Goal: Information Seeking & Learning: Compare options

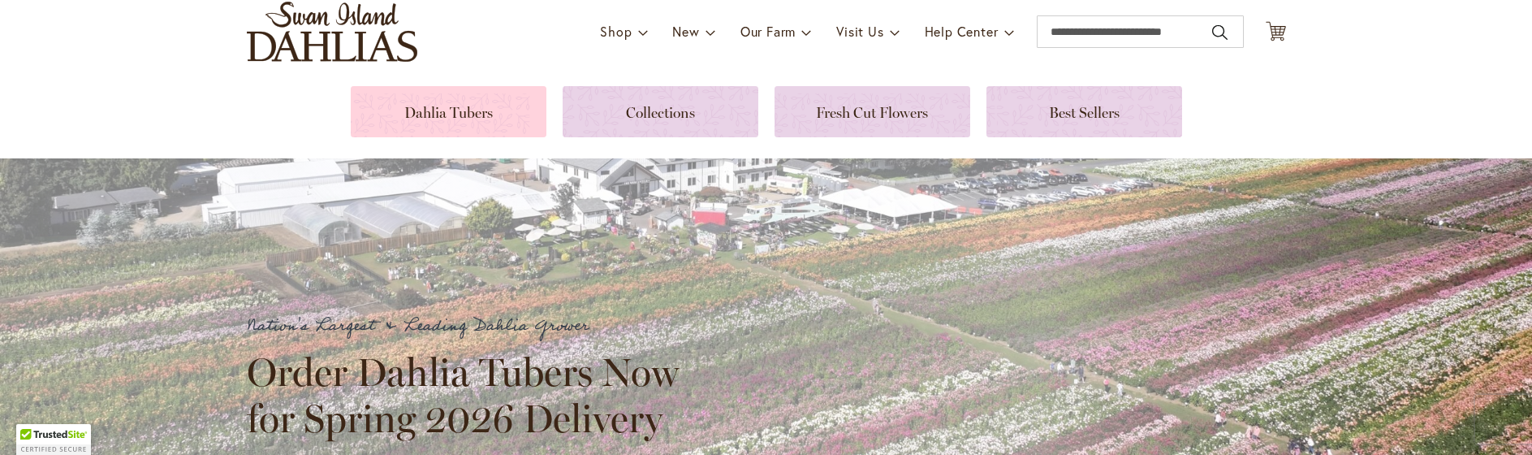
click at [425, 118] on link at bounding box center [449, 111] width 196 height 51
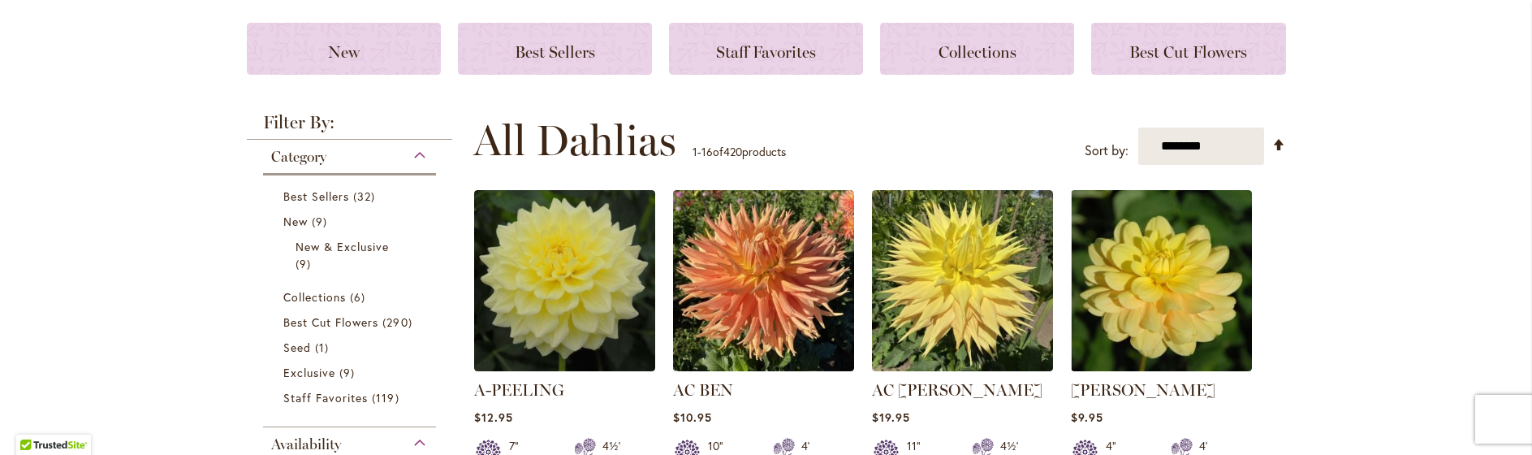
scroll to position [244, 0]
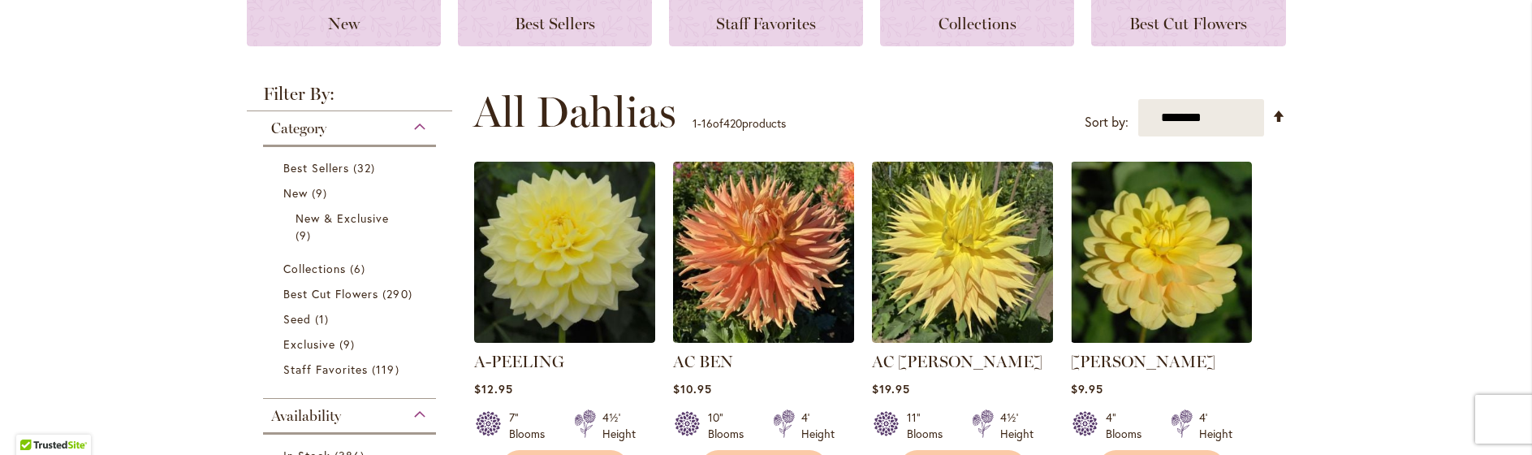
click at [412, 145] on div "Best Sellers 32 items New 9 items New & Exclusive 9 items Collections 6 290 See…" at bounding box center [350, 267] width 174 height 245
click at [413, 135] on div "Category" at bounding box center [350, 124] width 174 height 26
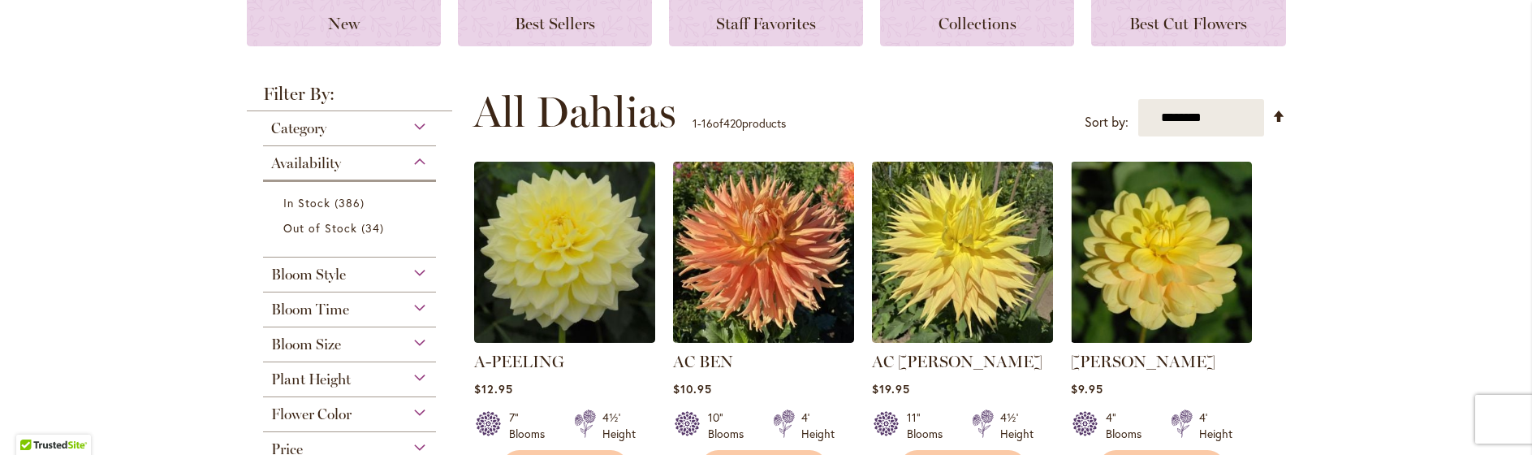
scroll to position [325, 0]
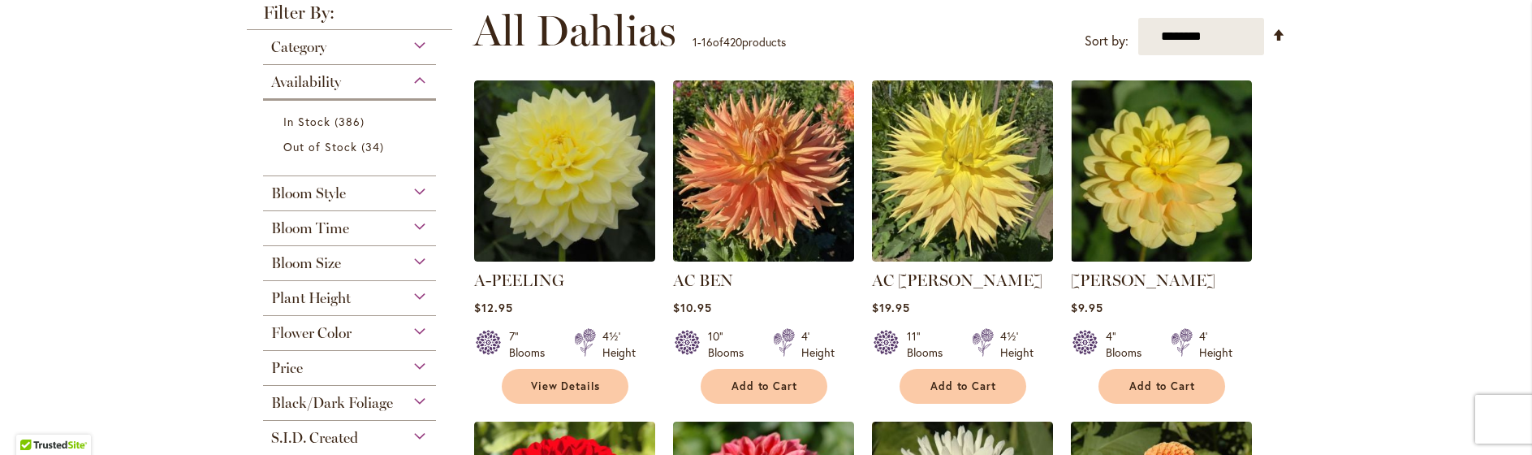
click at [412, 222] on div "Bloom Time" at bounding box center [350, 224] width 174 height 26
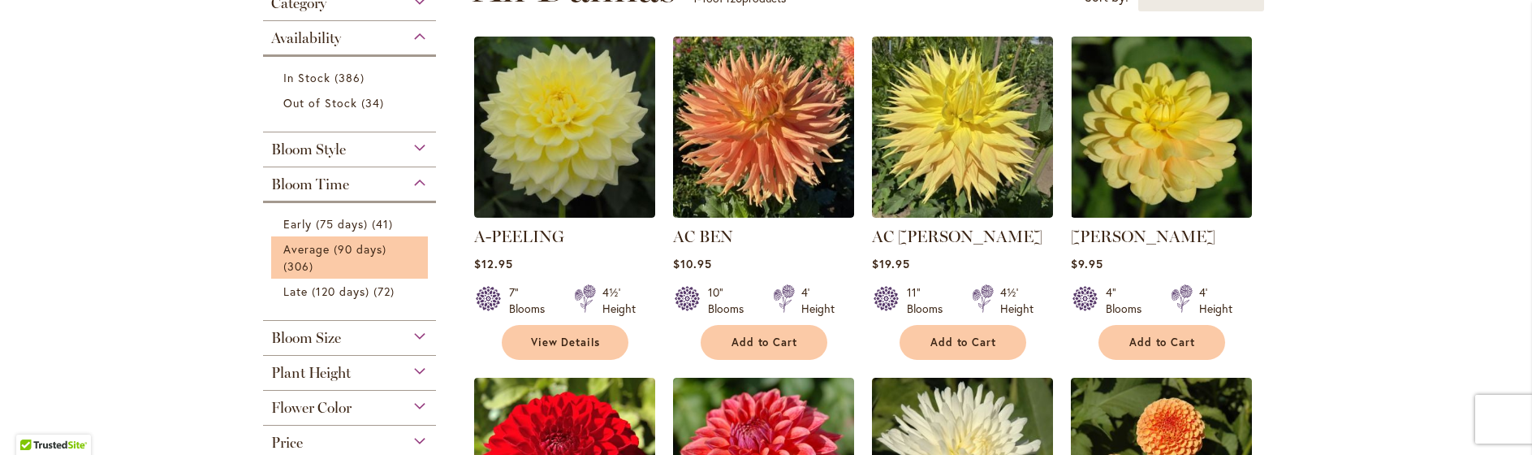
scroll to position [406, 0]
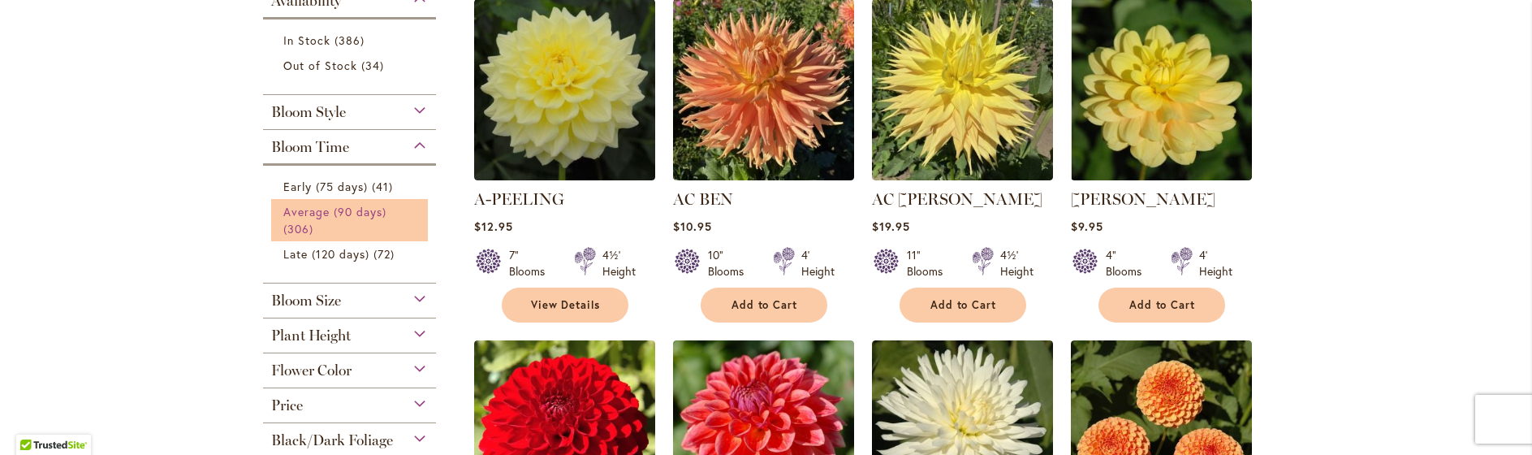
click at [340, 216] on span "Average (90 days)" at bounding box center [335, 211] width 104 height 15
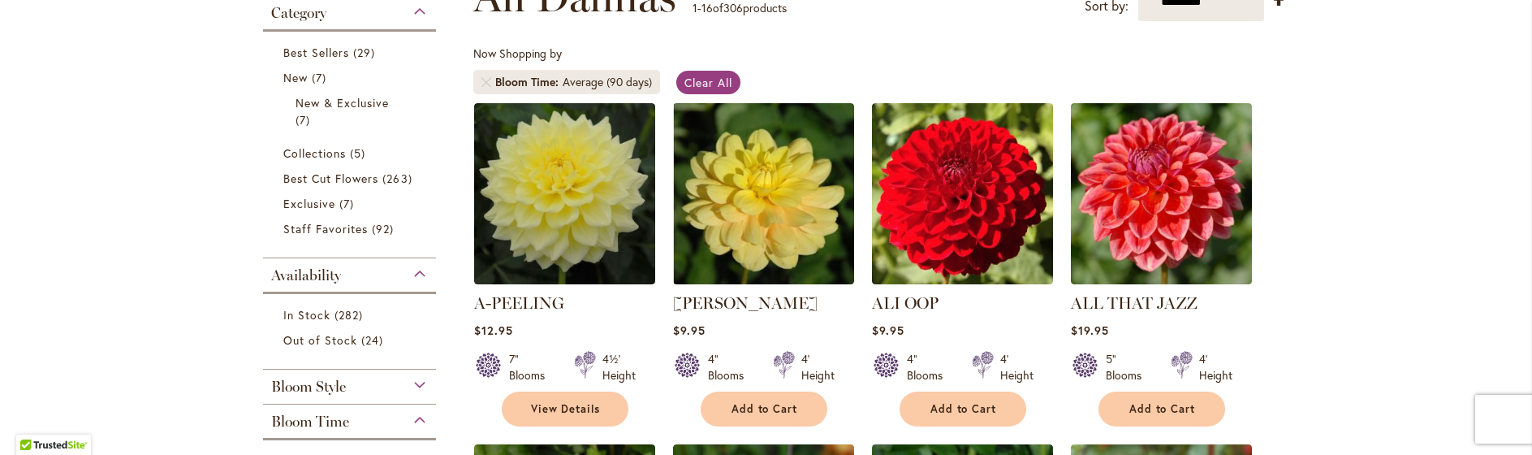
scroll to position [162, 0]
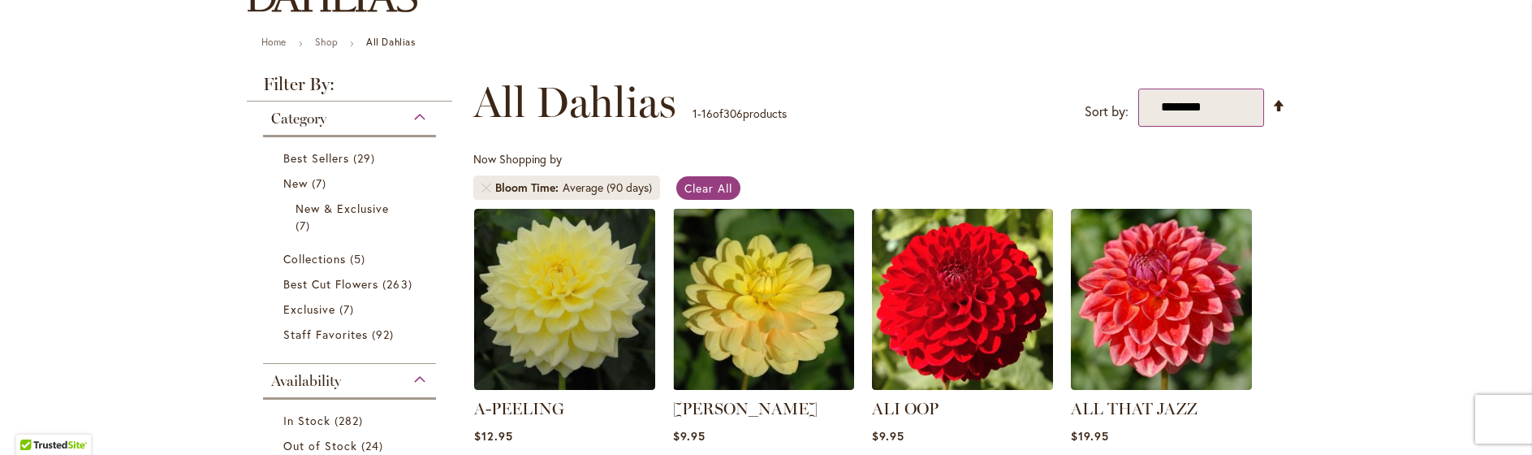
click at [1172, 116] on select "**********" at bounding box center [1201, 107] width 126 height 38
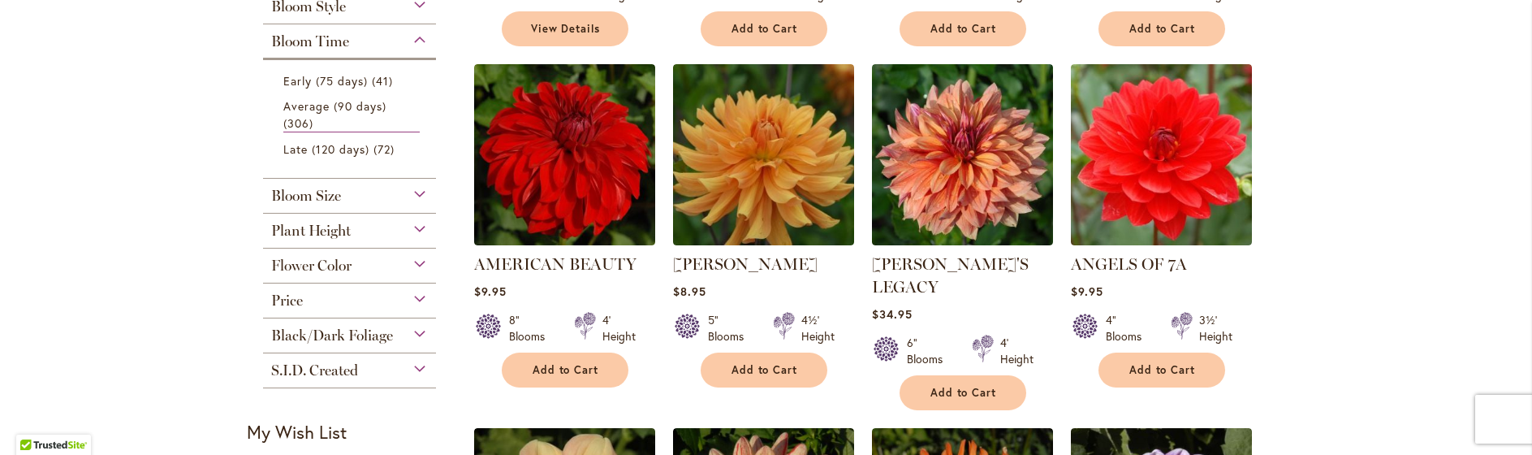
scroll to position [650, 0]
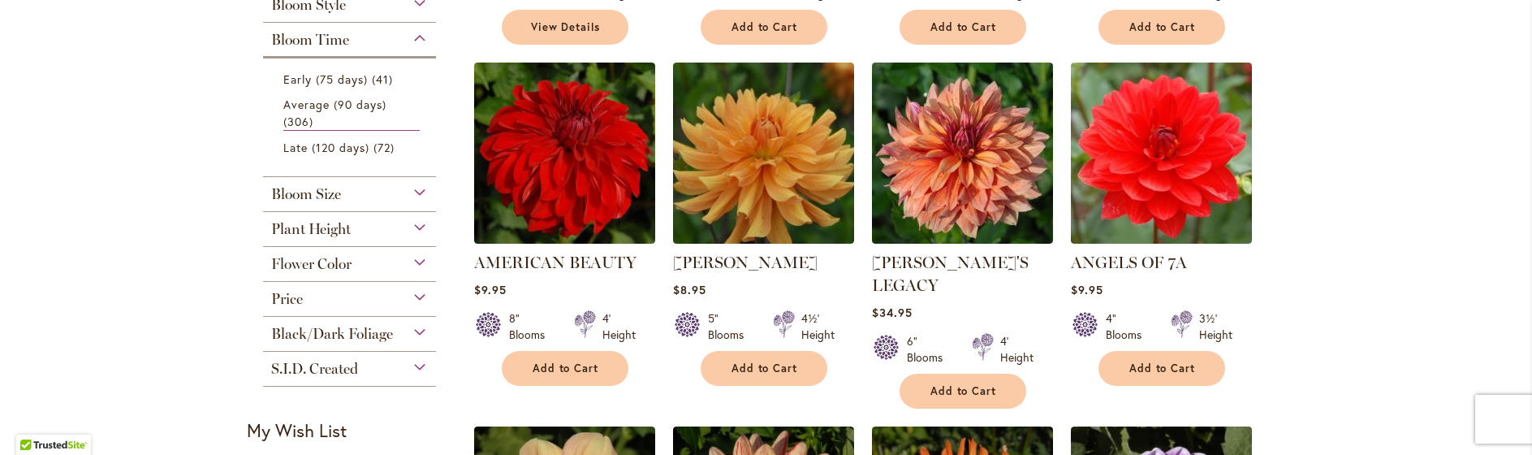
click at [310, 197] on span "Bloom Size" at bounding box center [306, 194] width 70 height 18
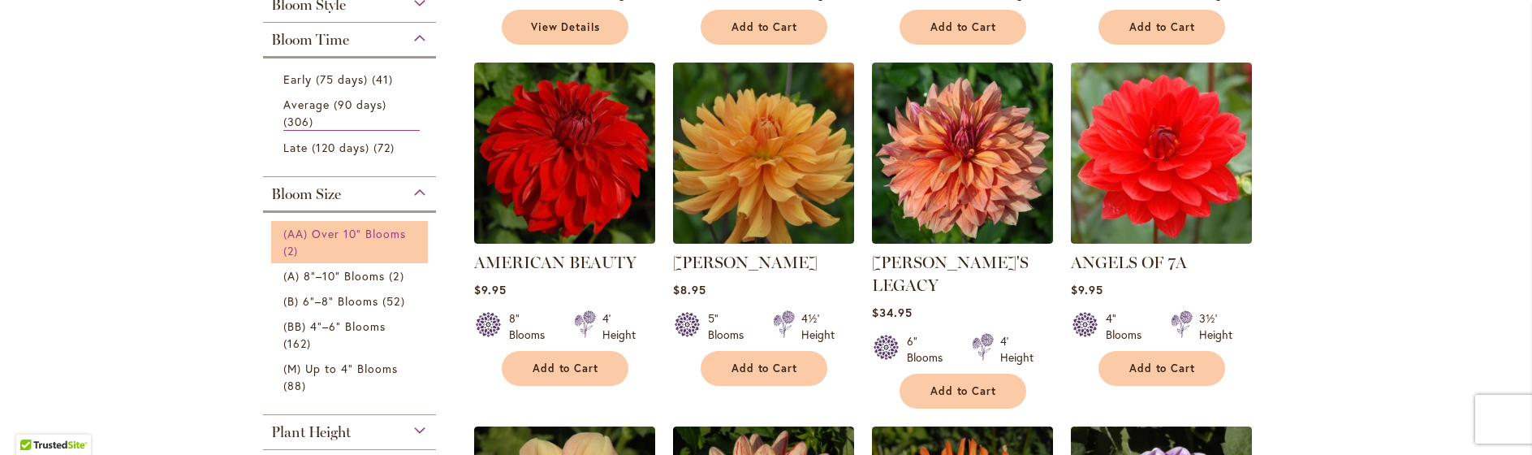
click at [317, 238] on span "(AA) Over 10" Blooms" at bounding box center [344, 233] width 123 height 15
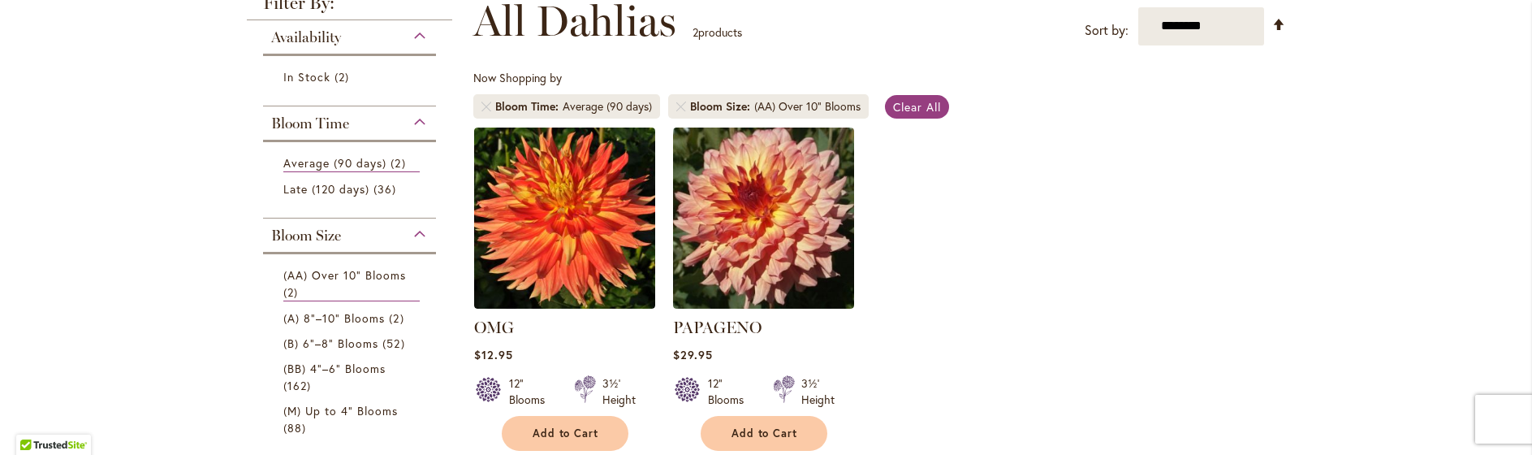
scroll to position [325, 0]
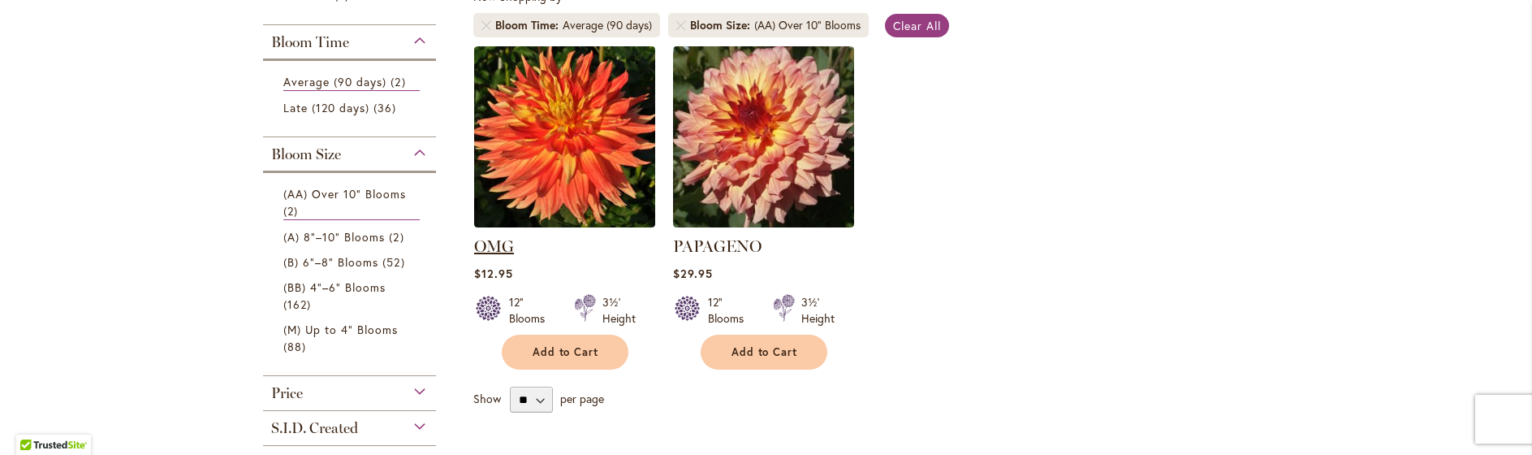
click at [488, 248] on link "OMG" at bounding box center [494, 245] width 40 height 19
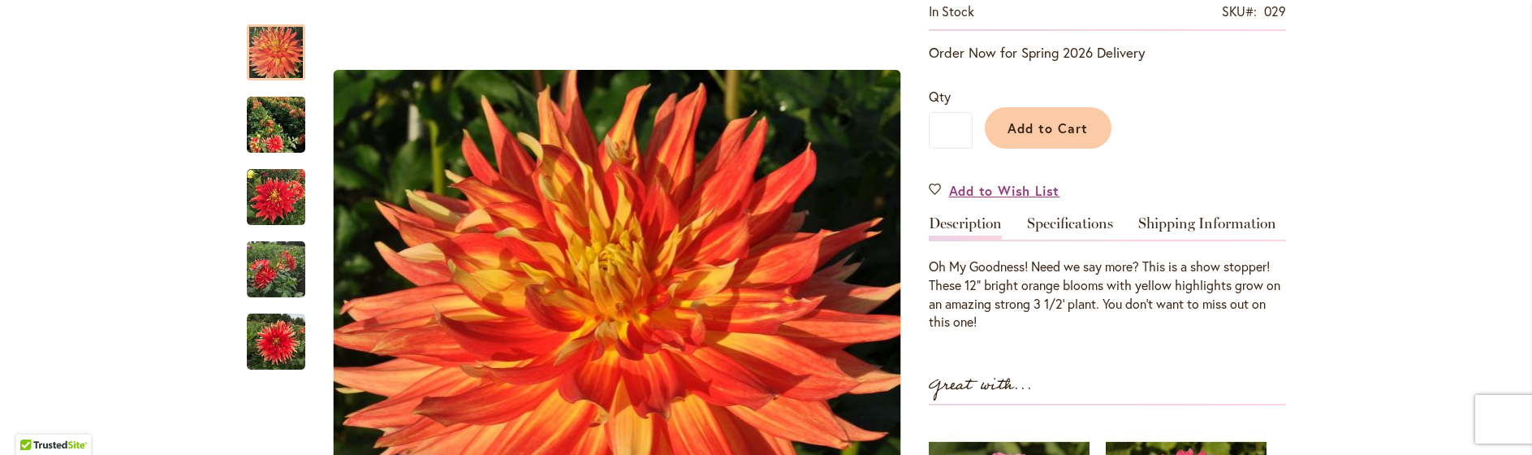
scroll to position [406, 0]
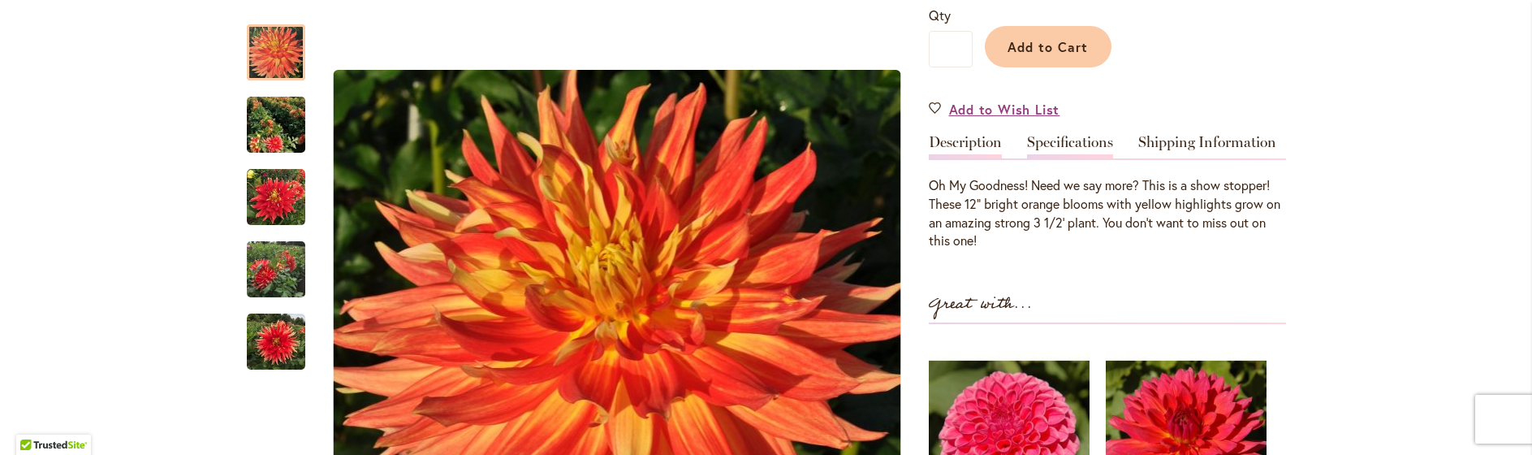
click at [1057, 144] on link "Specifications" at bounding box center [1070, 147] width 86 height 24
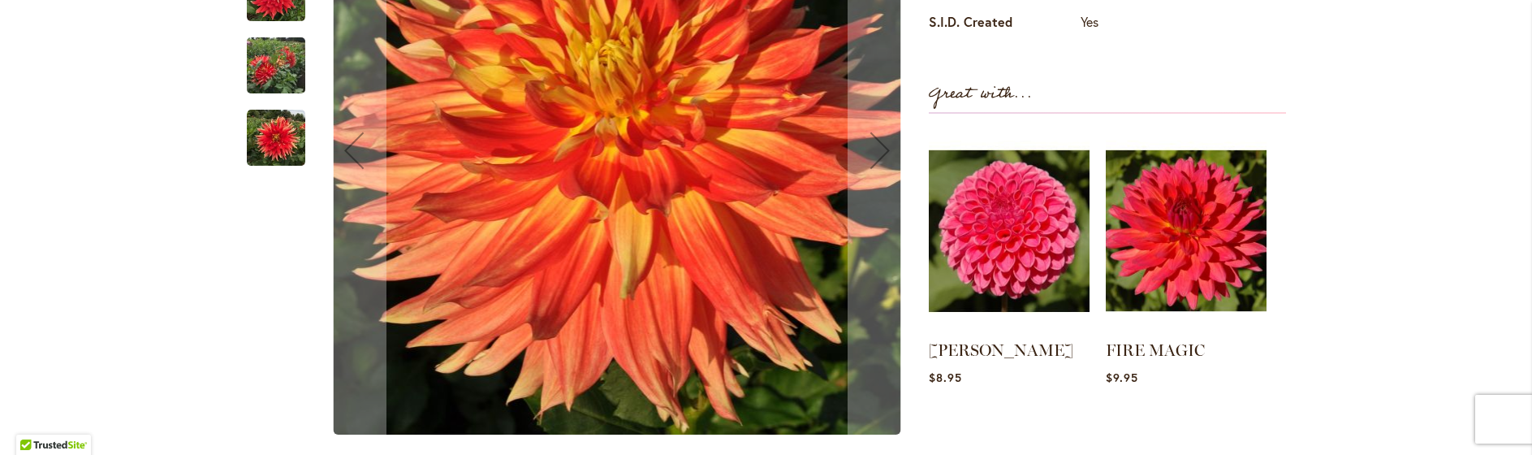
scroll to position [865, 0]
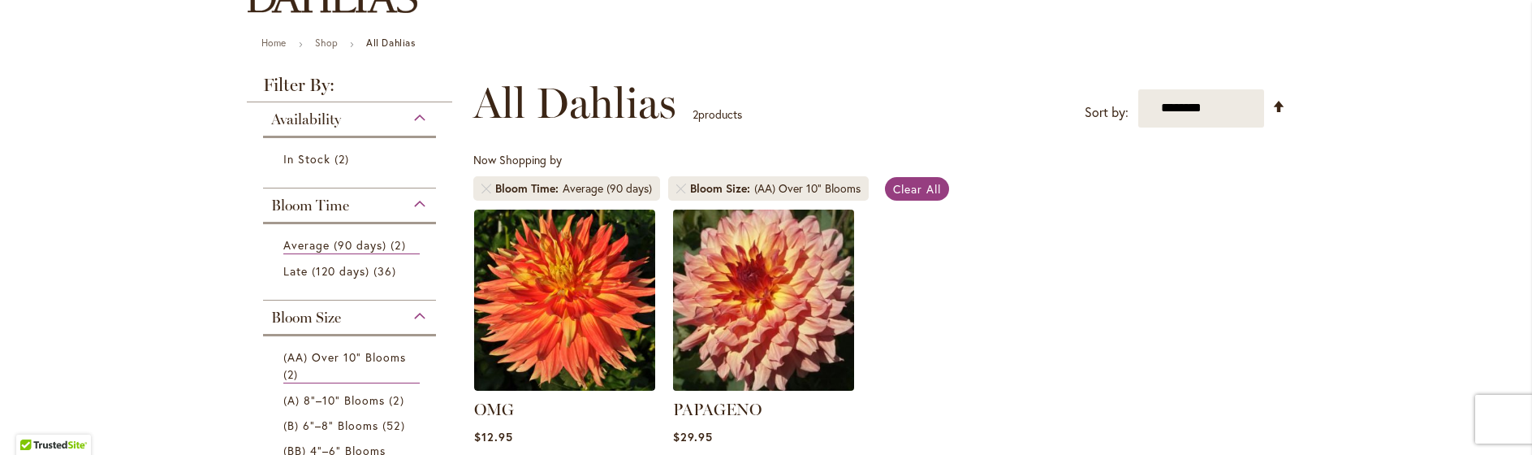
scroll to position [162, 0]
click at [754, 287] on img at bounding box center [763, 299] width 190 height 190
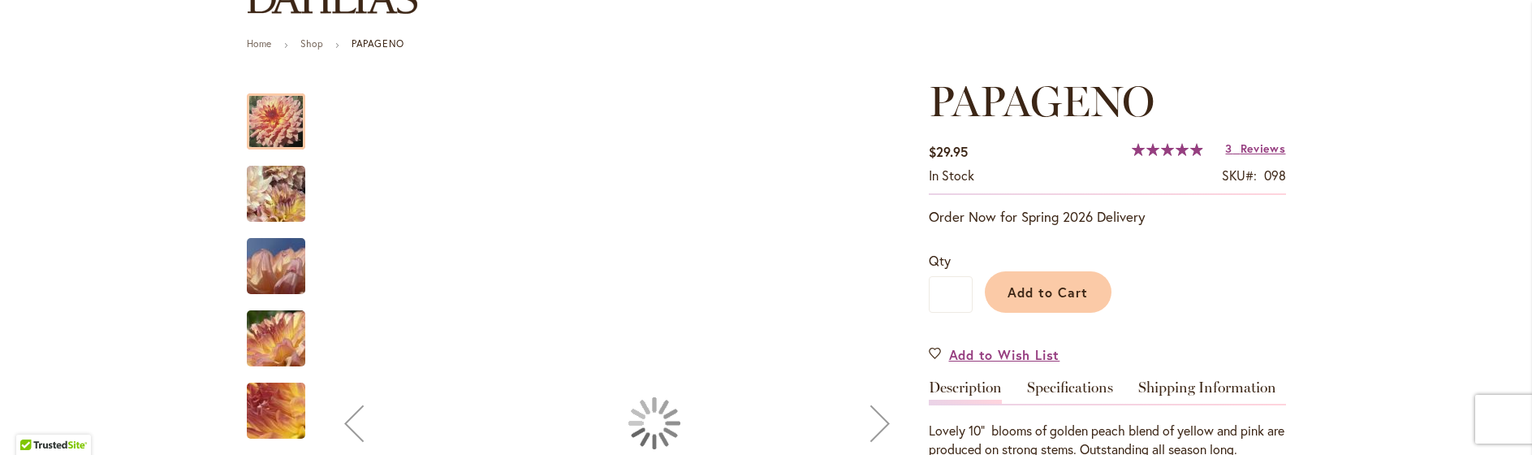
scroll to position [162, 0]
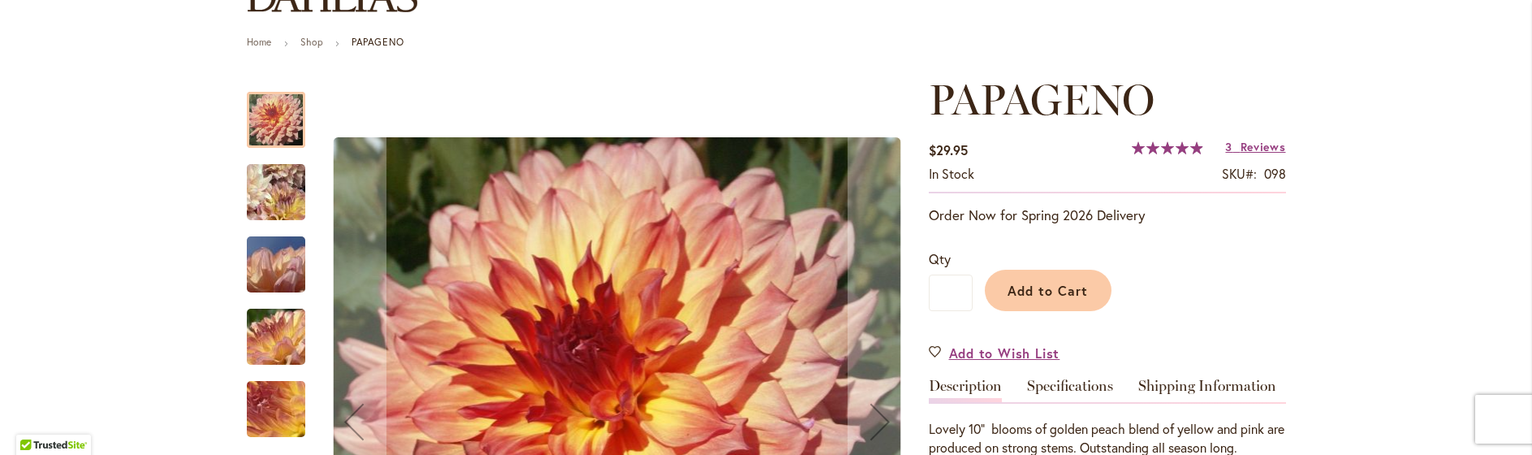
click at [253, 205] on img "Papageno" at bounding box center [275, 192] width 115 height 112
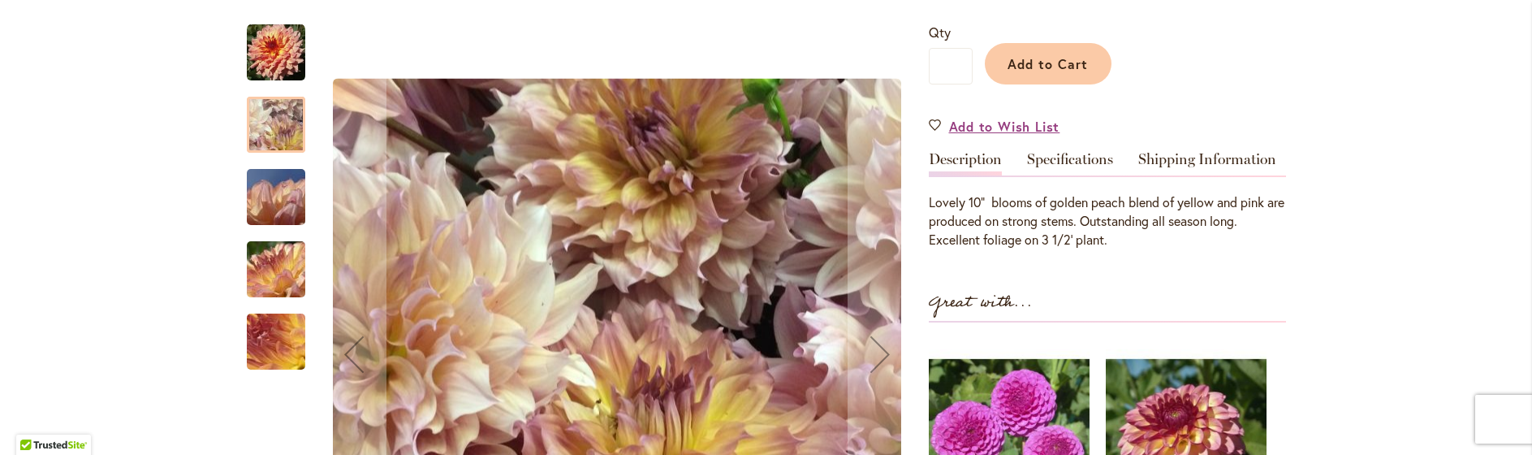
scroll to position [406, 0]
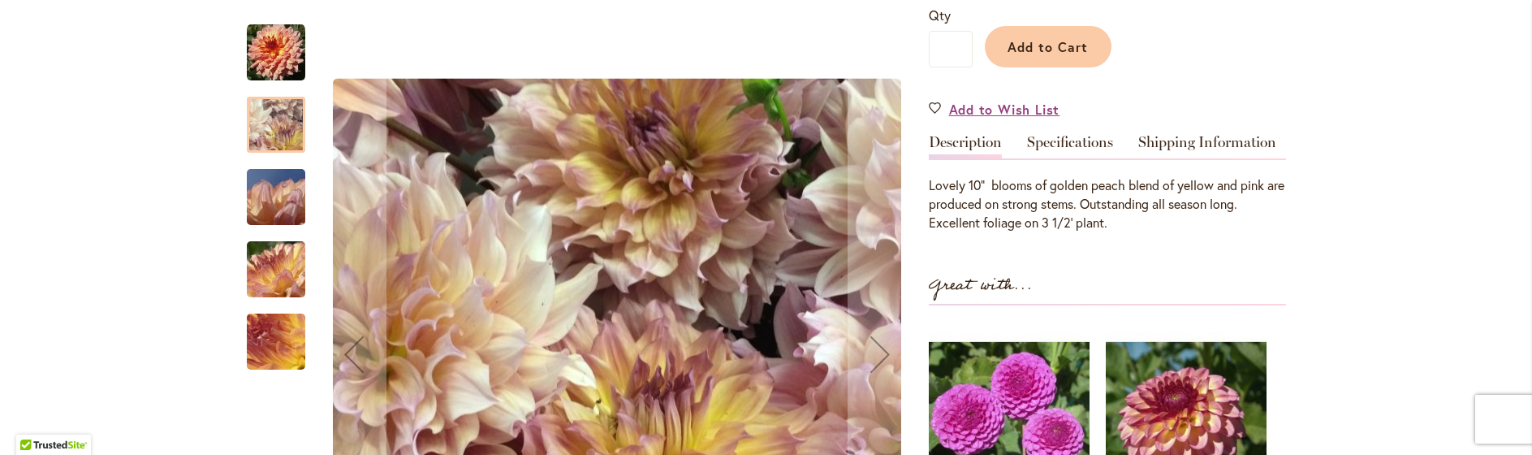
click at [284, 317] on img "Papageno" at bounding box center [276, 342] width 117 height 88
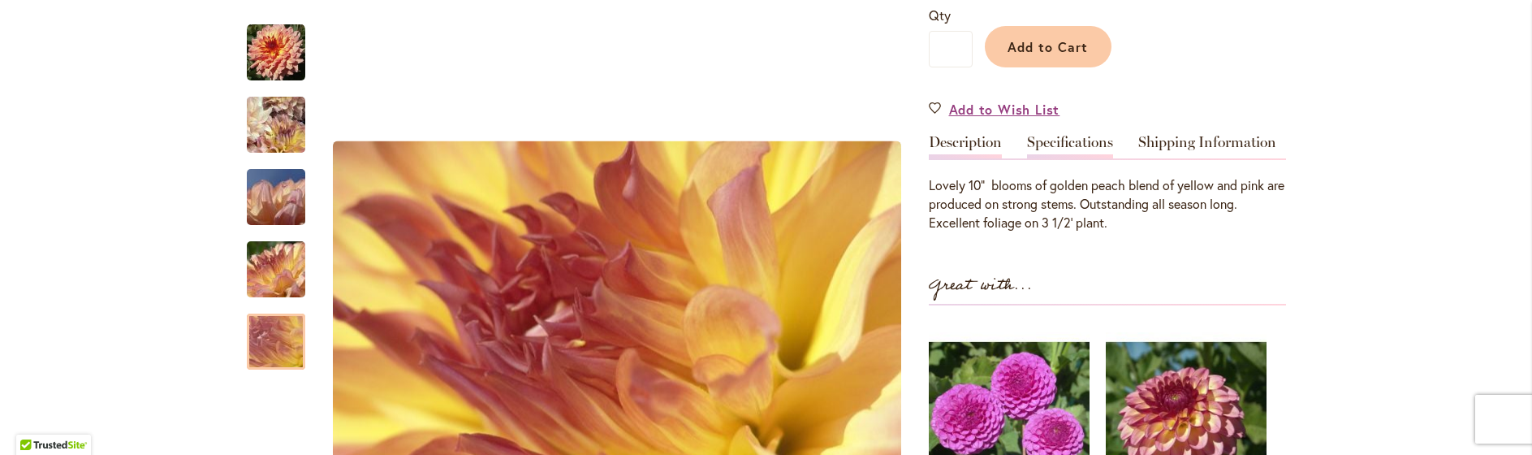
click at [1070, 142] on link "Specifications" at bounding box center [1070, 147] width 86 height 24
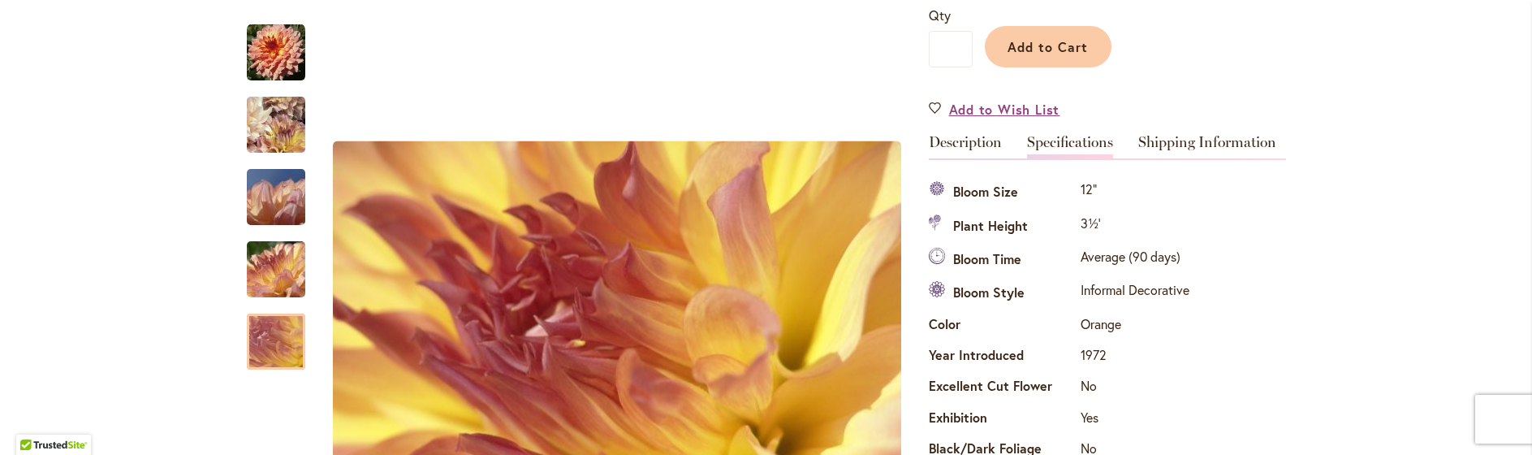
scroll to position [541, 0]
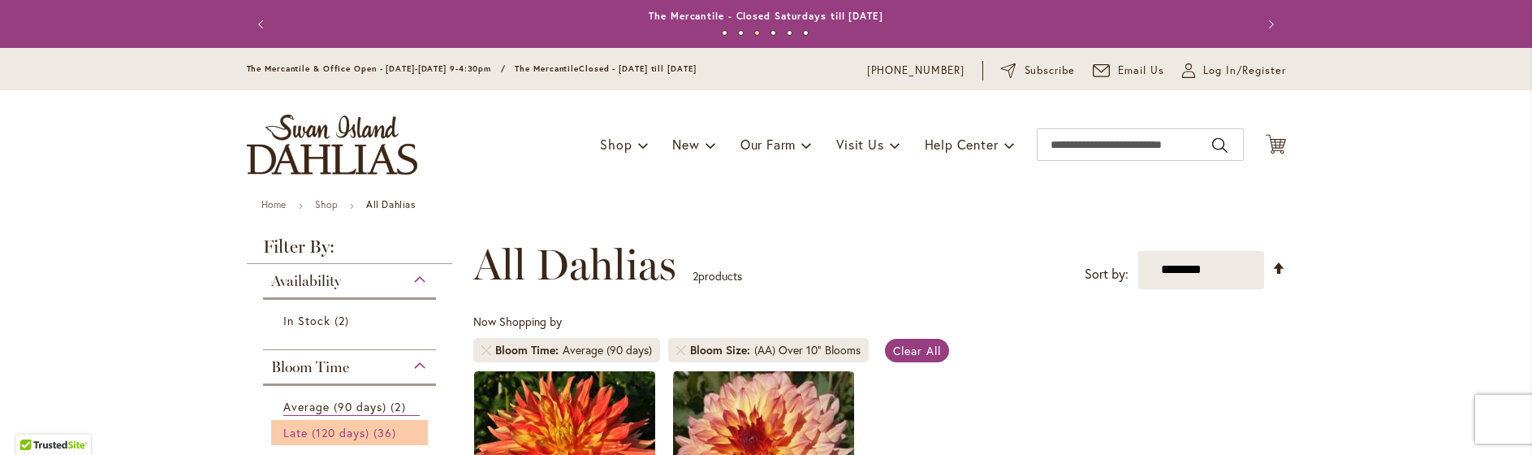
click at [323, 425] on span "Late (120 days)" at bounding box center [326, 432] width 87 height 15
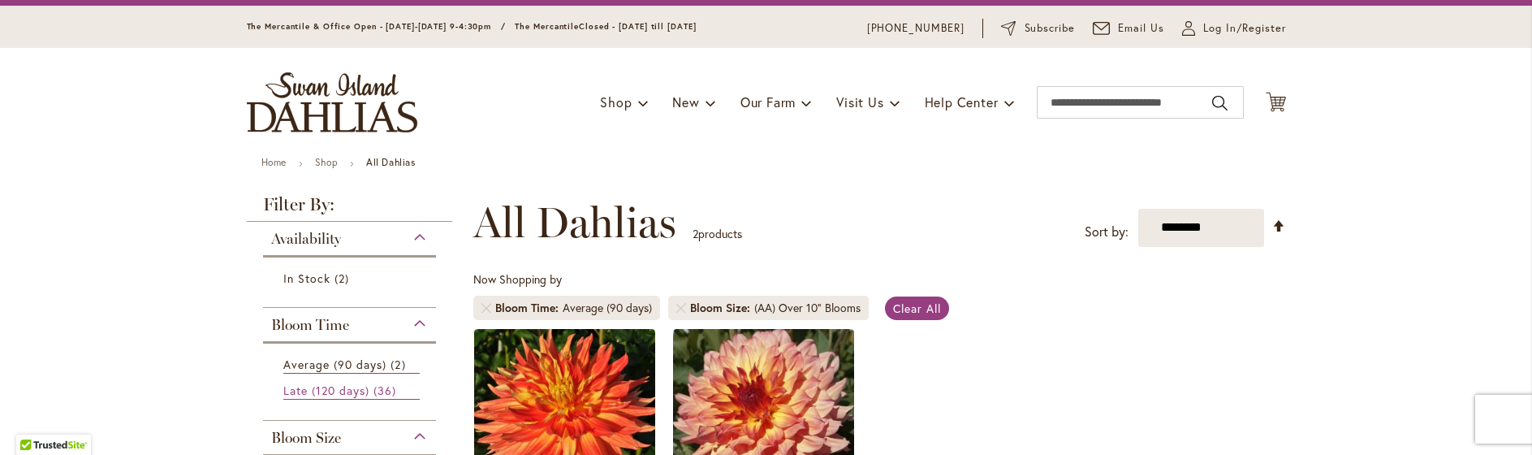
scroll to position [81, 0]
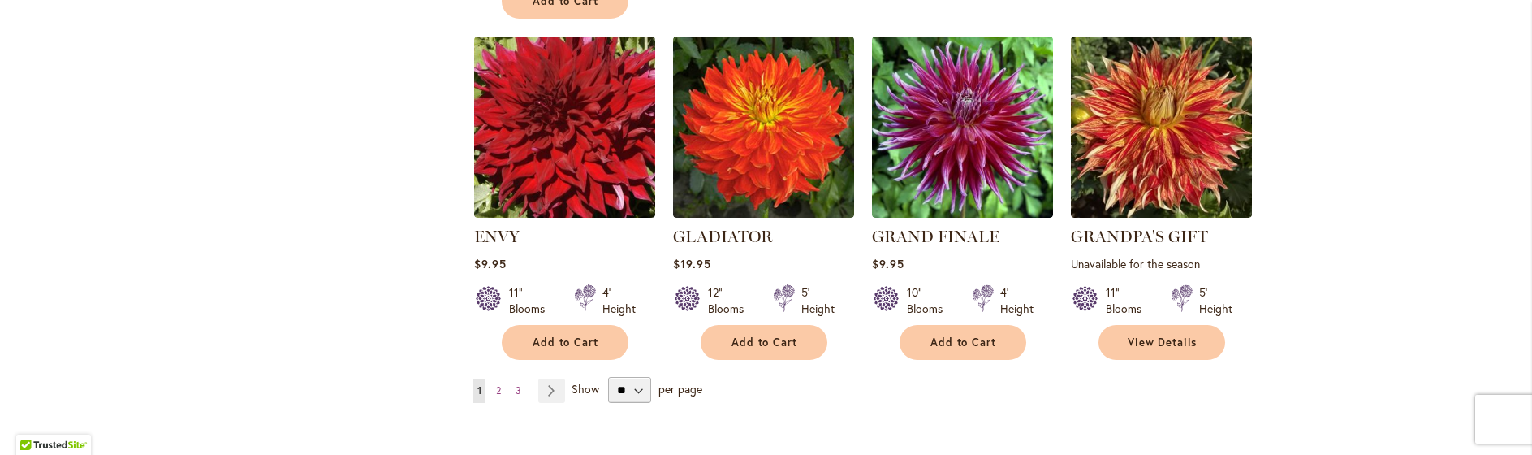
scroll to position [1461, 0]
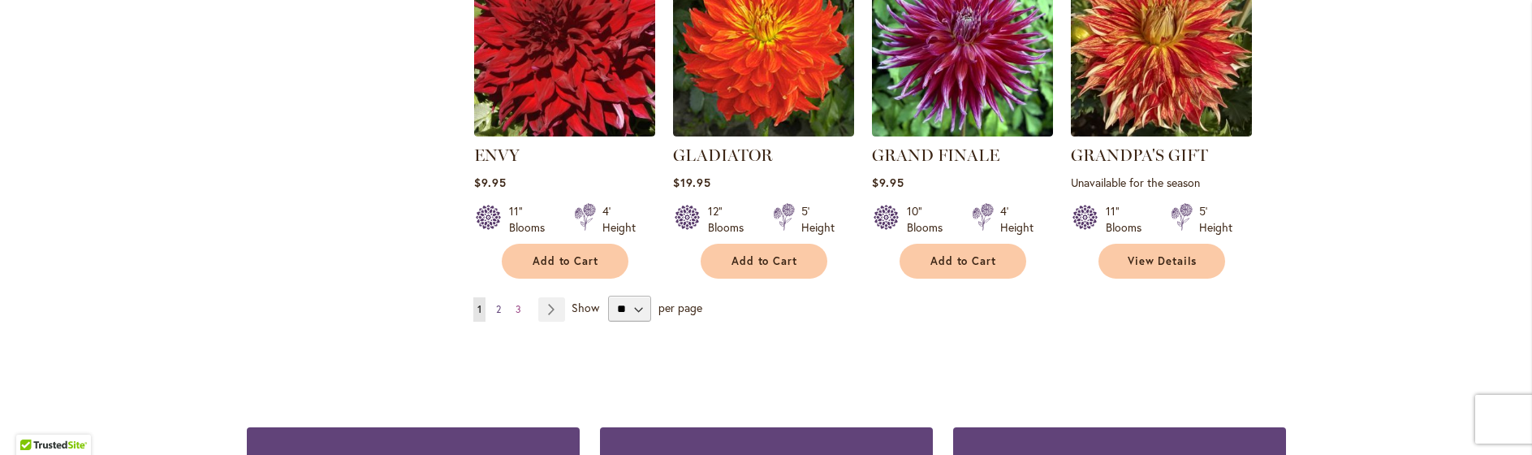
click at [496, 311] on span "2" at bounding box center [498, 309] width 5 height 12
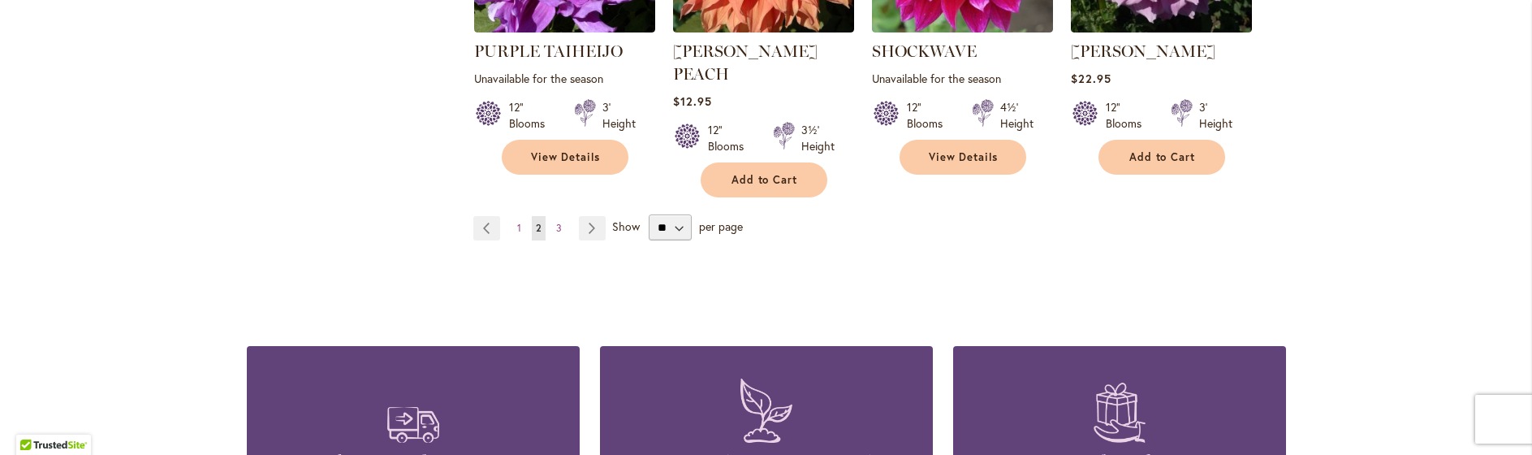
scroll to position [1380, 0]
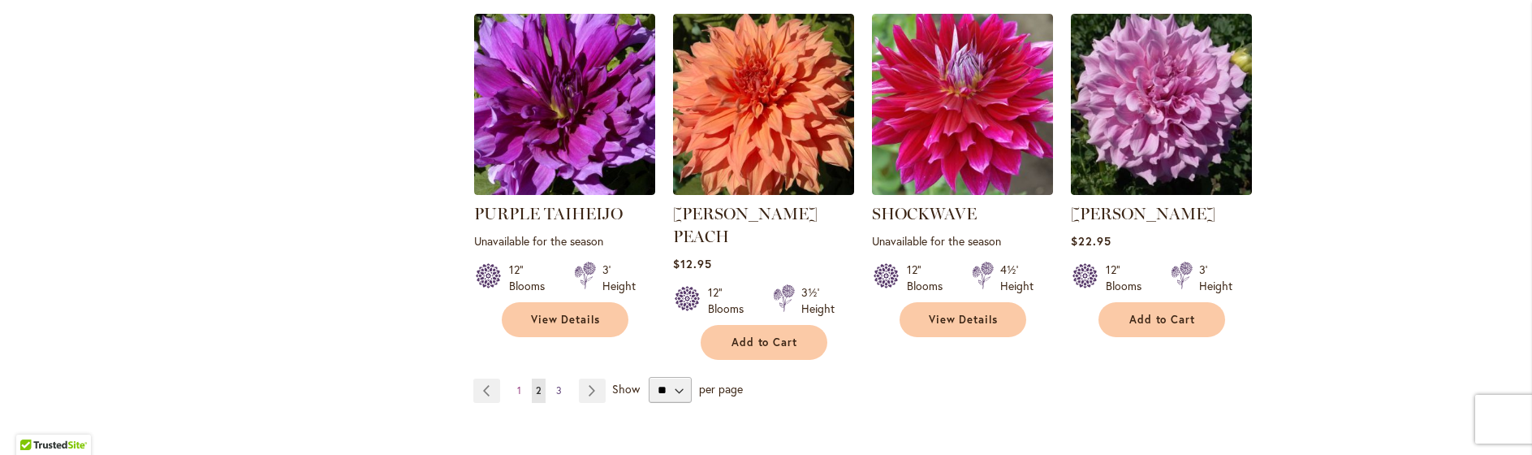
click at [556, 384] on span "3" at bounding box center [559, 390] width 6 height 12
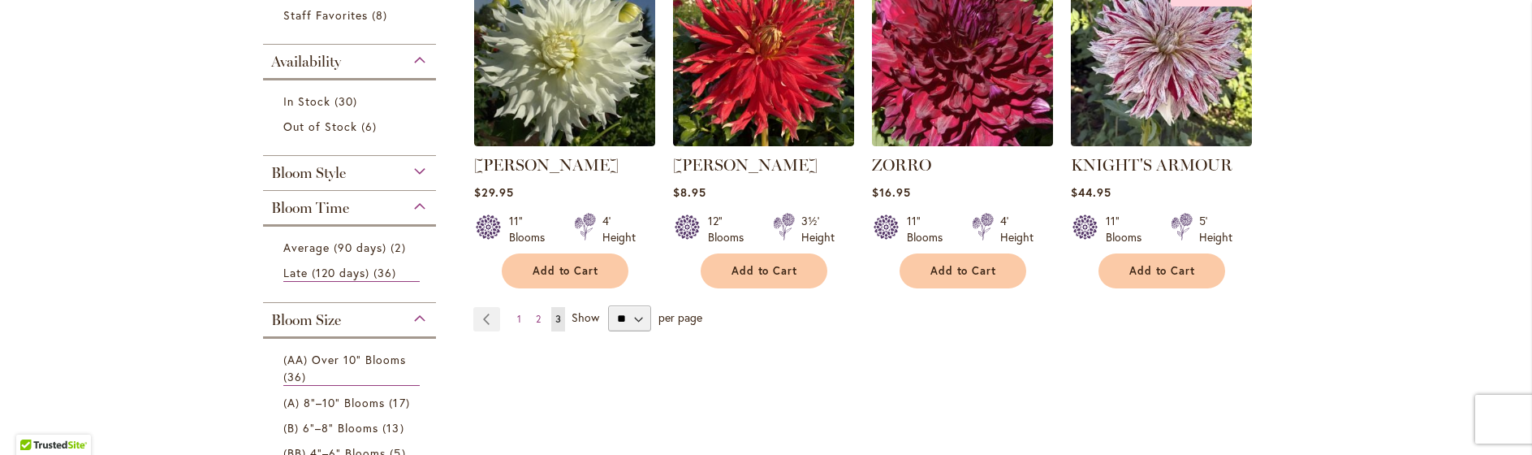
scroll to position [325, 0]
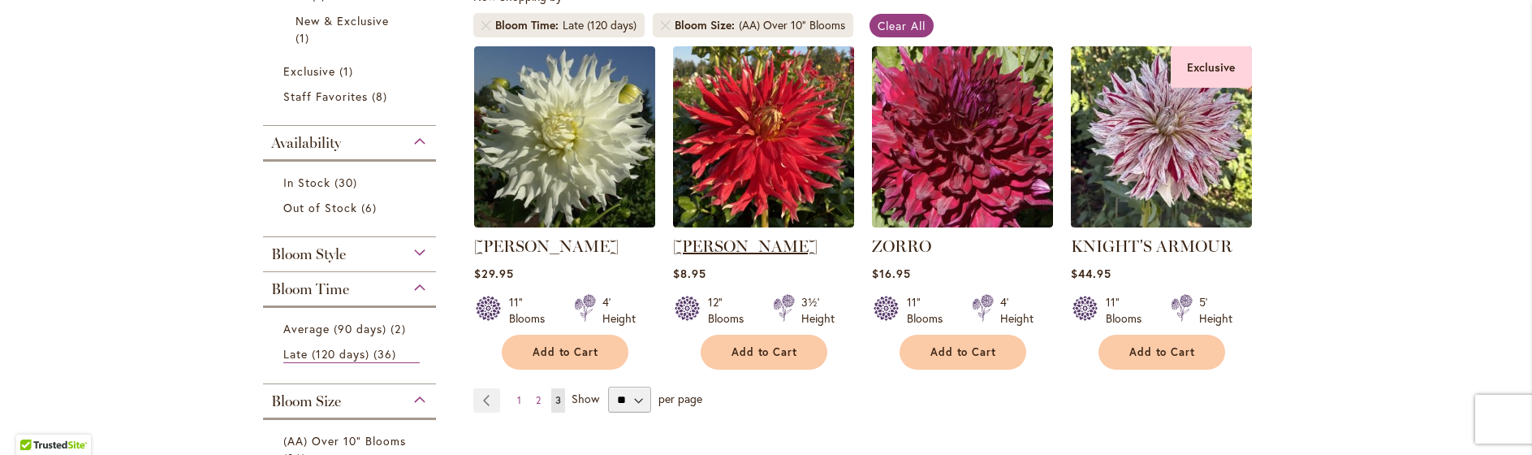
click at [706, 251] on link "[PERSON_NAME]" at bounding box center [745, 245] width 145 height 19
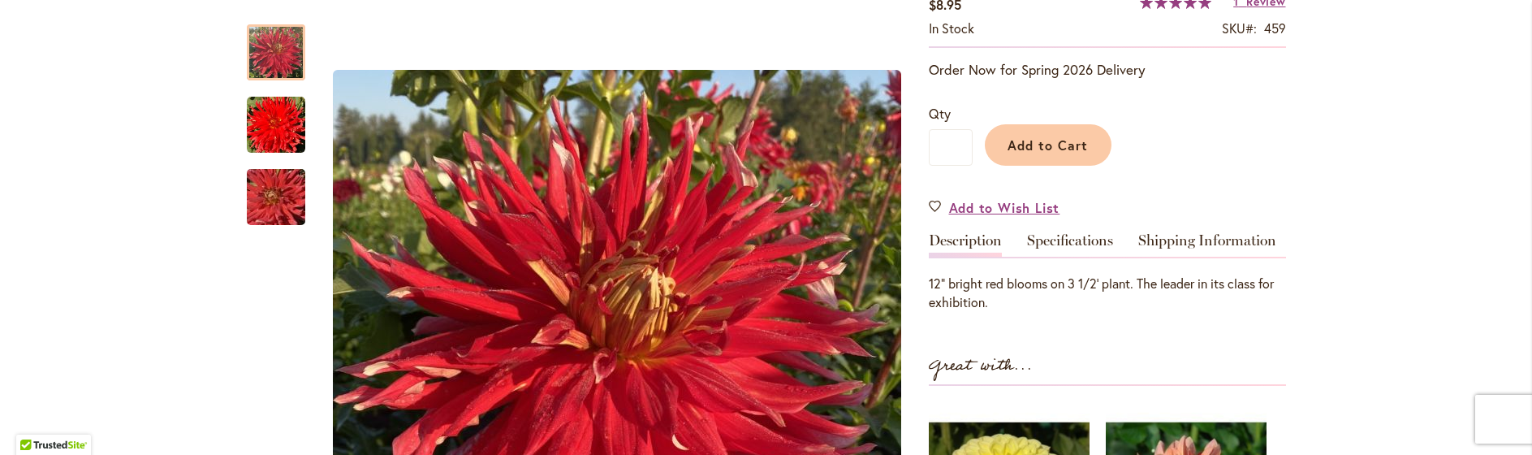
scroll to position [406, 0]
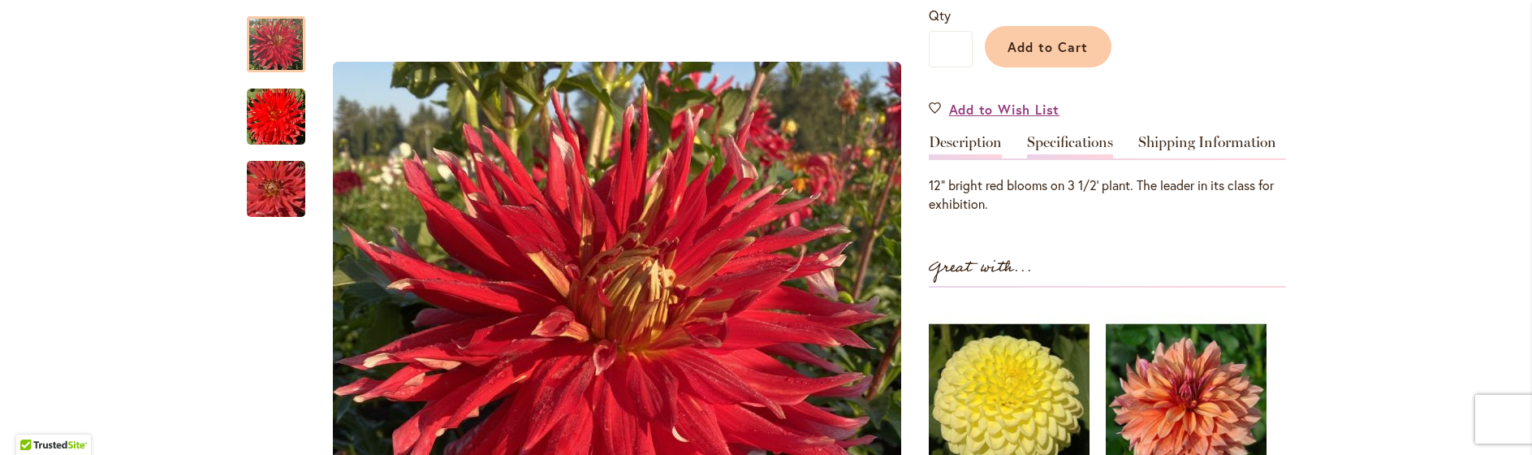
click at [1067, 150] on link "Specifications" at bounding box center [1070, 147] width 86 height 24
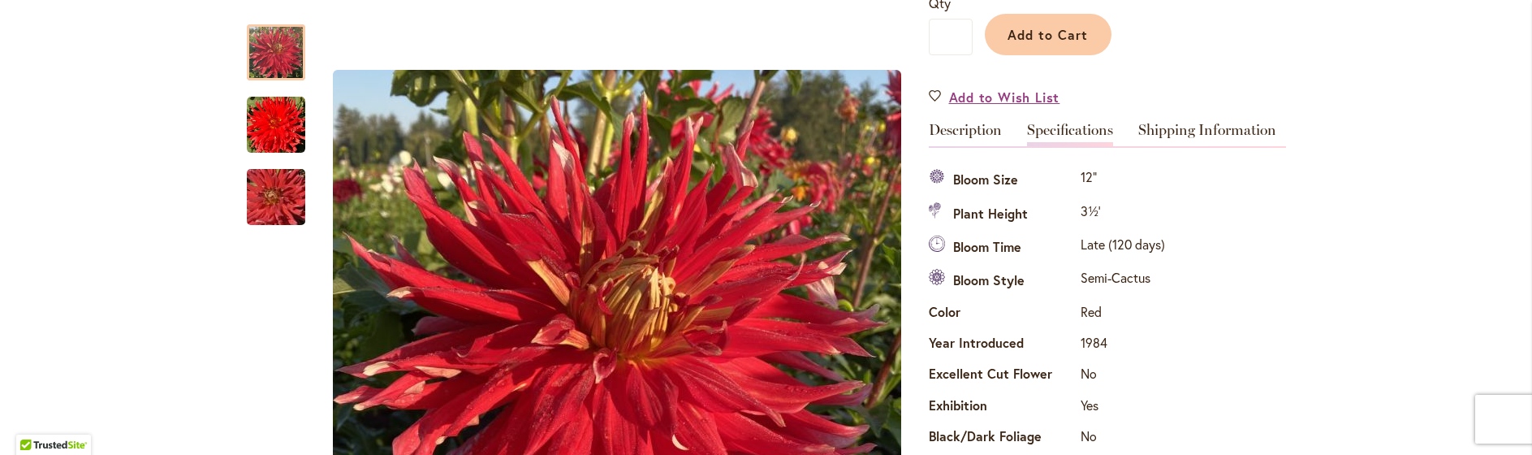
scroll to position [378, 0]
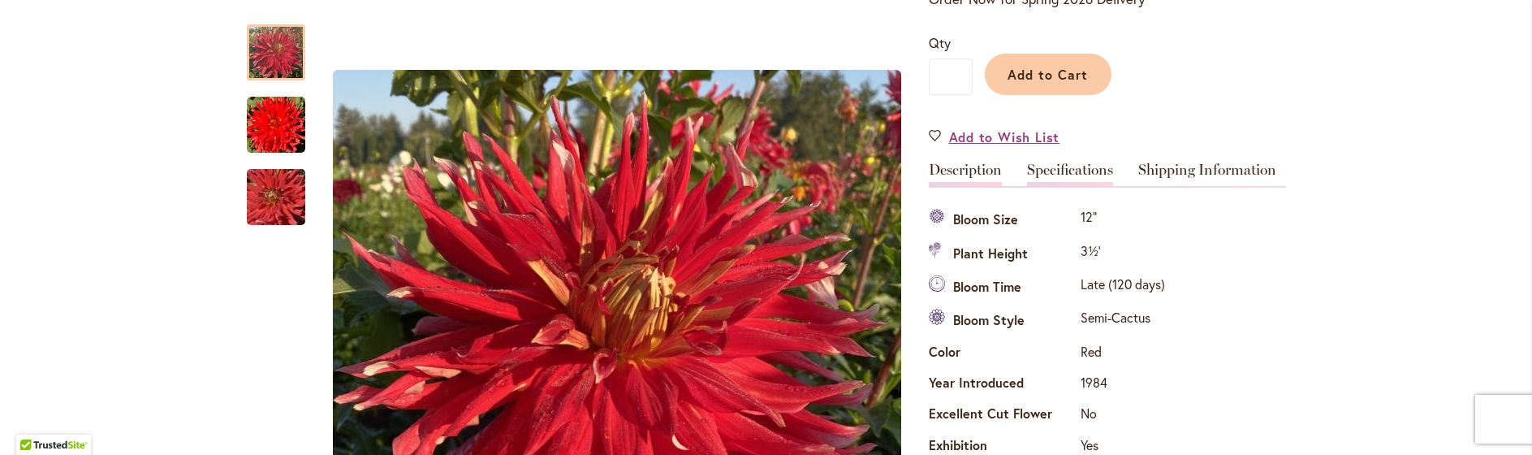
click at [973, 162] on link "Description" at bounding box center [965, 174] width 73 height 24
